Goal: Find specific page/section: Find specific page/section

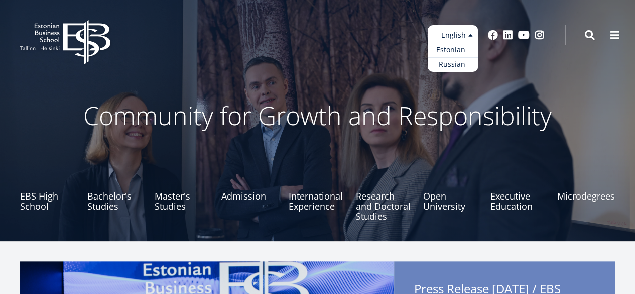
click at [458, 48] on link "Estonian" at bounding box center [453, 50] width 50 height 15
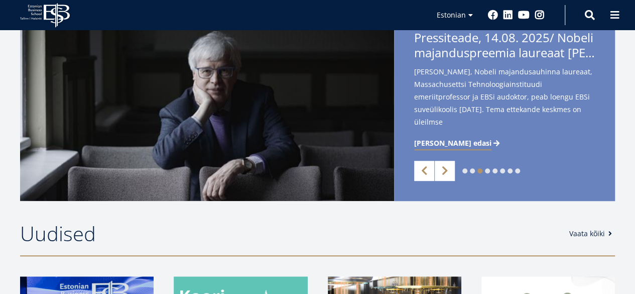
scroll to position [50, 0]
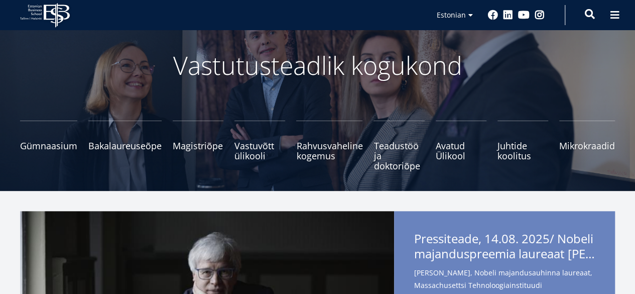
click at [590, 18] on span at bounding box center [590, 14] width 10 height 10
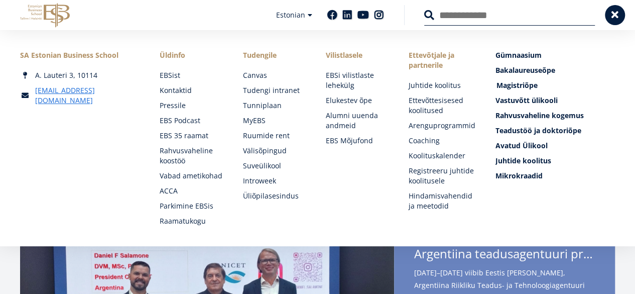
click at [513, 86] on span "Magistriõpe Tutvu ja registreeru" at bounding box center [517, 85] width 41 height 10
